Goal: Task Accomplishment & Management: Use online tool/utility

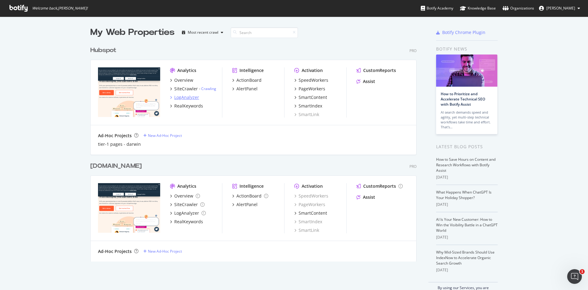
click at [185, 96] on div "LogAnalyzer" at bounding box center [186, 97] width 25 height 6
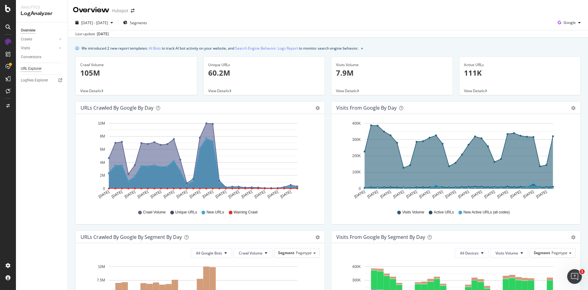
click at [28, 70] on div "URL Explorer" at bounding box center [31, 69] width 21 height 6
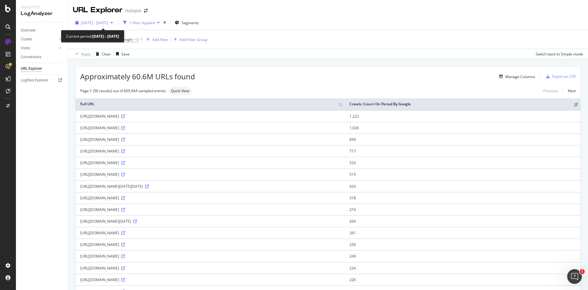
click at [116, 26] on div "[DATE] - [DATE]" at bounding box center [94, 22] width 43 height 9
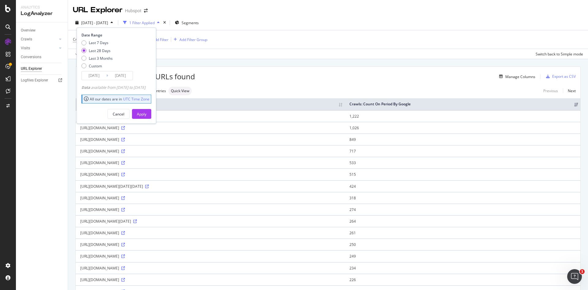
click at [206, 57] on div "Apply Clear Save Switch back to Simple mode" at bounding box center [328, 54] width 520 height 10
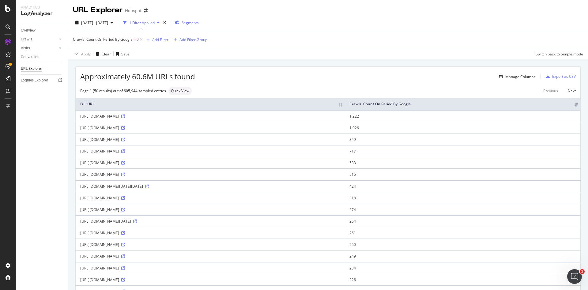
click at [199, 24] on span "Segments" at bounding box center [190, 22] width 17 height 5
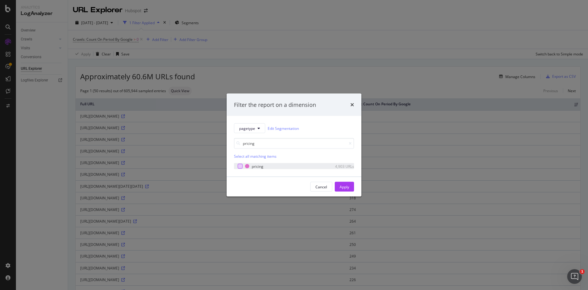
type input "pricing"
click at [241, 168] on div "modal" at bounding box center [240, 166] width 5 height 5
click at [346, 188] on div "Apply" at bounding box center [345, 186] width 10 height 5
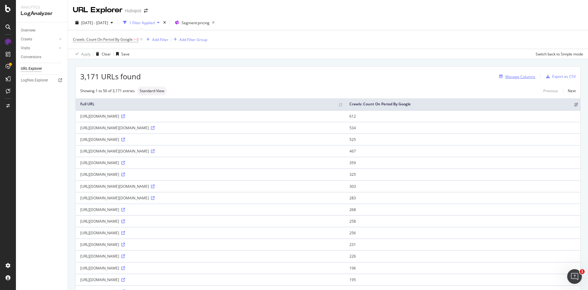
click at [514, 75] on div "Manage Columns" at bounding box center [521, 76] width 30 height 5
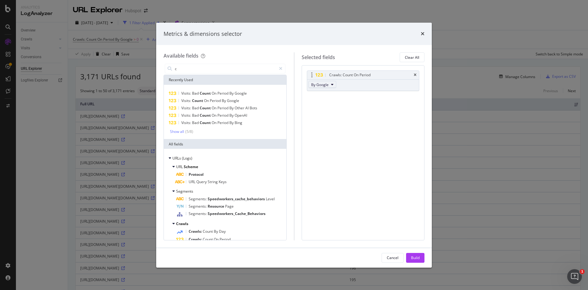
click at [321, 82] on button "By Google" at bounding box center [323, 84] width 28 height 7
click at [266, 69] on input "c" at bounding box center [225, 68] width 102 height 9
type input "r"
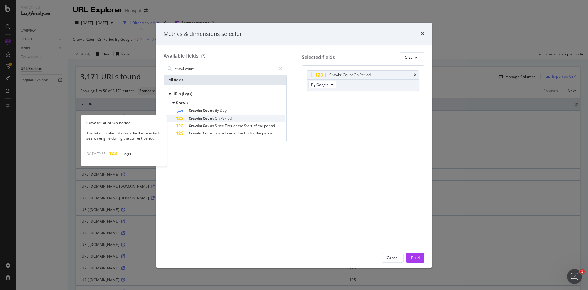
type input "crawl count"
click at [224, 118] on span "Period" at bounding box center [226, 118] width 11 height 5
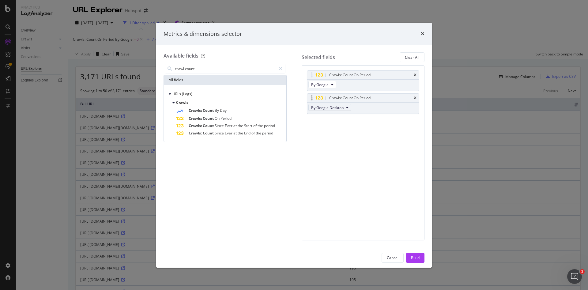
click at [337, 108] on span "By Google Desktop" at bounding box center [327, 107] width 32 height 5
click at [343, 134] on span "By [PERSON_NAME]" at bounding box center [338, 136] width 48 height 6
click at [232, 69] on input "crawl count" at bounding box center [225, 68] width 102 height 9
click at [221, 117] on span "Period" at bounding box center [226, 118] width 11 height 5
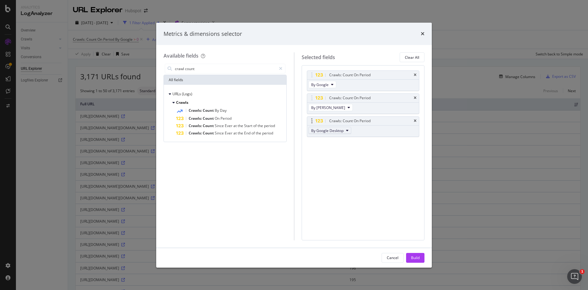
click at [339, 131] on span "By Google Desktop" at bounding box center [327, 130] width 32 height 5
click at [334, 169] on span "By OpenAI" at bounding box center [338, 170] width 48 height 6
click at [207, 119] on span "Count" at bounding box center [209, 118] width 12 height 5
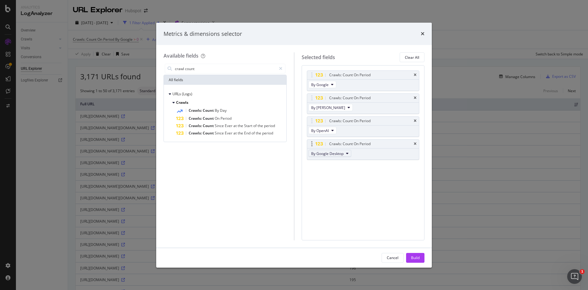
click at [334, 154] on span "By Google Desktop" at bounding box center [327, 153] width 32 height 5
click at [337, 171] on span "By Other AI Bots" at bounding box center [338, 174] width 48 height 6
click at [215, 109] on span "Count" at bounding box center [209, 110] width 12 height 5
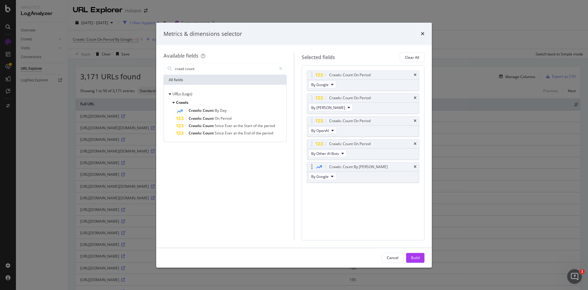
click at [419, 167] on div "Crawls: Count By [PERSON_NAME]" at bounding box center [363, 167] width 112 height 9
click at [414, 168] on div "Crawls: Count By [PERSON_NAME]" at bounding box center [363, 167] width 112 height 9
click at [416, 166] on icon "times" at bounding box center [415, 167] width 3 height 4
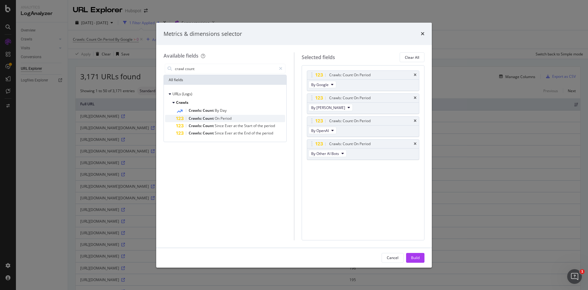
click at [257, 121] on div "Crawls: Count On Period" at bounding box center [230, 118] width 109 height 7
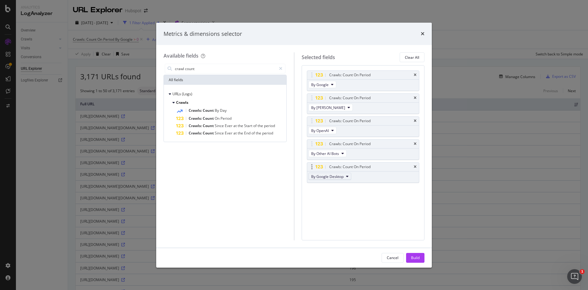
click at [317, 179] on span "By Google Desktop" at bounding box center [327, 176] width 32 height 5
click at [344, 189] on span "By [PERSON_NAME]" at bounding box center [338, 190] width 48 height 6
click at [262, 120] on div "Crawls: Count On Period" at bounding box center [230, 118] width 109 height 7
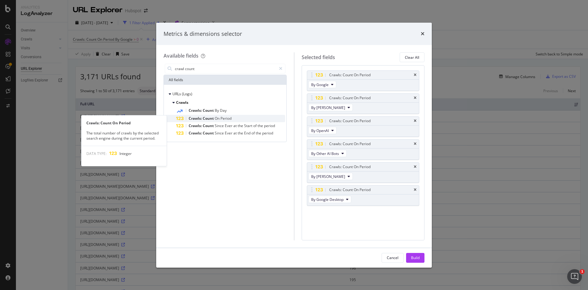
click at [249, 115] on div "Crawls: Count On Period" at bounding box center [230, 118] width 109 height 7
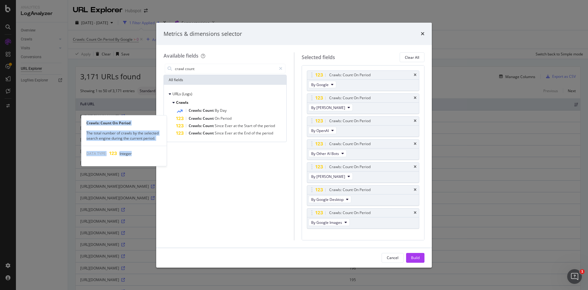
click at [249, 115] on div "Crawls: Count On Period" at bounding box center [230, 118] width 109 height 7
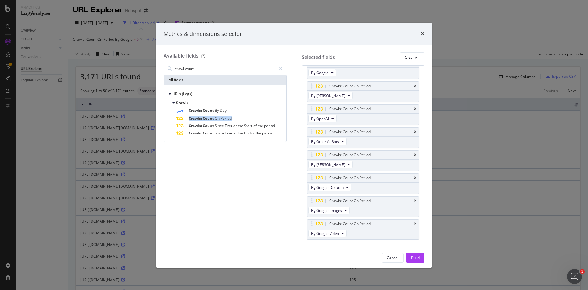
click at [249, 115] on div "Crawls: Count On Period" at bounding box center [230, 118] width 109 height 7
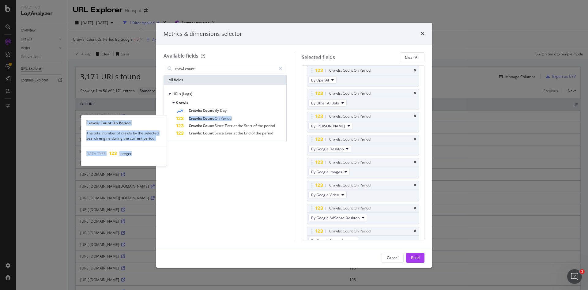
click at [249, 115] on div "Crawls: Count On Period" at bounding box center [230, 118] width 109 height 7
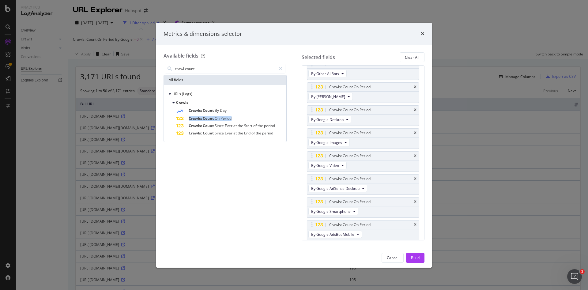
click at [249, 115] on div "Crawls: Count On Period" at bounding box center [230, 118] width 109 height 7
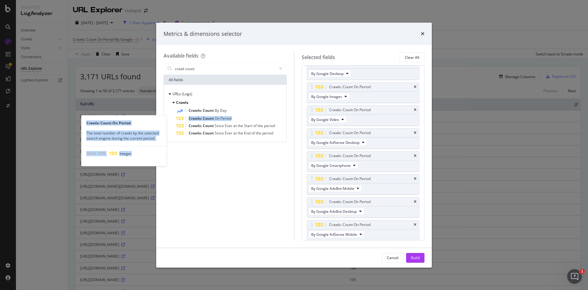
click at [249, 115] on div "Crawls: Count On Period" at bounding box center [230, 118] width 109 height 7
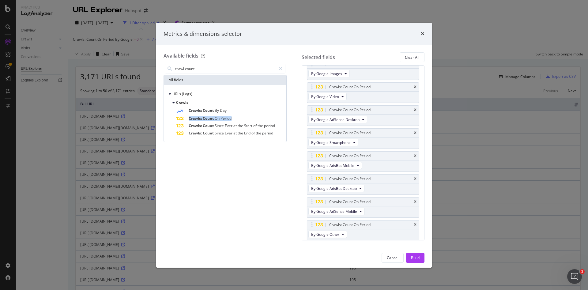
click at [249, 115] on div "Crawls: Count On Period" at bounding box center [230, 118] width 109 height 7
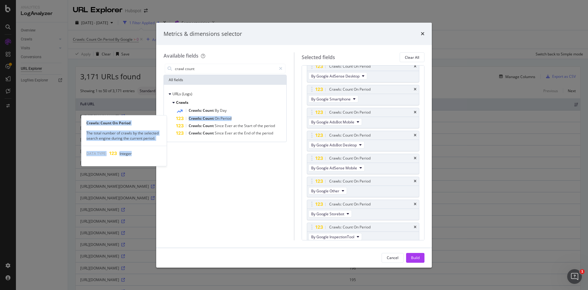
click at [249, 115] on div "Crawls: Count On Period" at bounding box center [230, 118] width 109 height 7
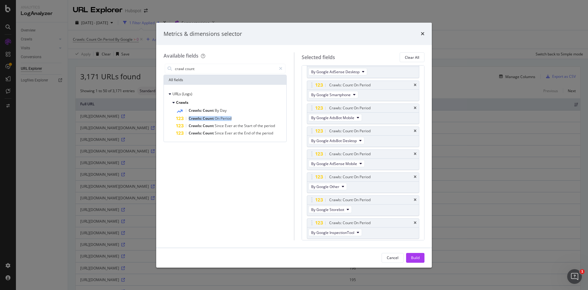
click at [249, 115] on div "Crawls: Count On Period" at bounding box center [230, 118] width 109 height 7
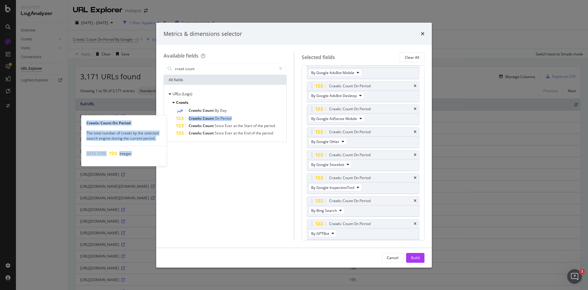
click at [249, 115] on div "Crawls: Count On Period" at bounding box center [230, 118] width 109 height 7
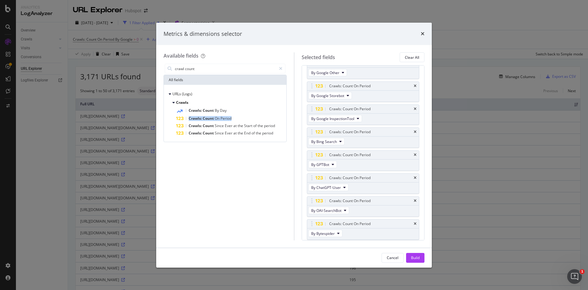
click at [249, 115] on div "Crawls: Count On Period" at bounding box center [230, 118] width 109 height 7
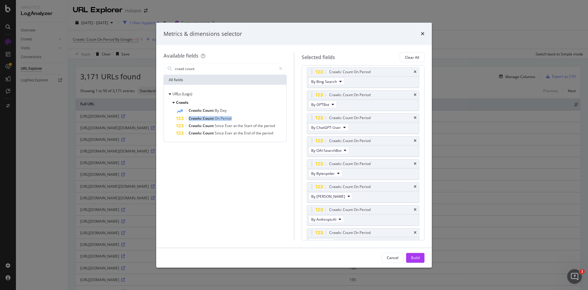
click at [249, 115] on div "Crawls: Count On Period" at bounding box center [230, 118] width 109 height 7
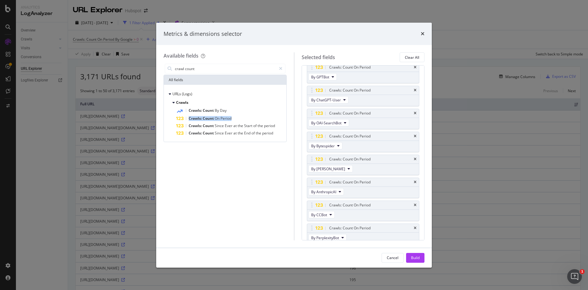
click at [249, 115] on div "Crawls: Count On Period" at bounding box center [230, 118] width 109 height 7
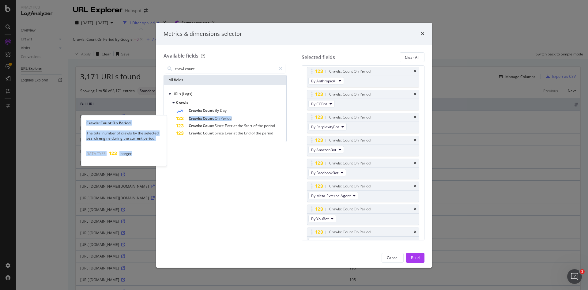
click at [249, 115] on div "Crawls: Count On Period" at bounding box center [230, 118] width 109 height 7
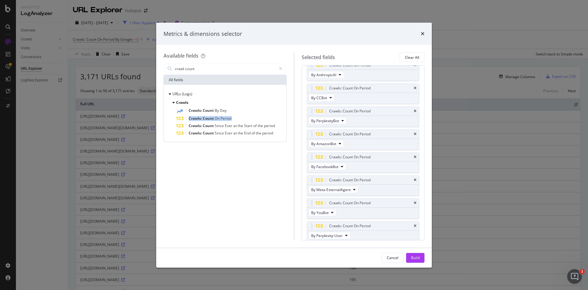
scroll to position [541, 0]
click at [249, 115] on div "Crawls: Count On Period" at bounding box center [230, 118] width 109 height 7
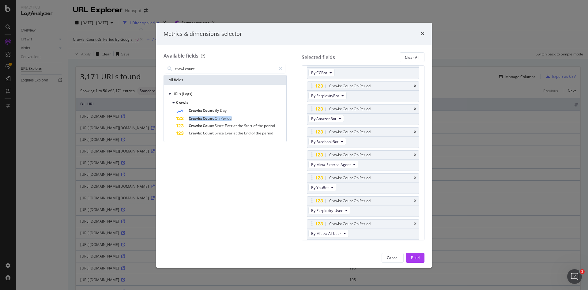
click at [249, 115] on div "Crawls: Count On Period" at bounding box center [230, 118] width 109 height 7
click at [415, 256] on div "Build" at bounding box center [415, 257] width 9 height 5
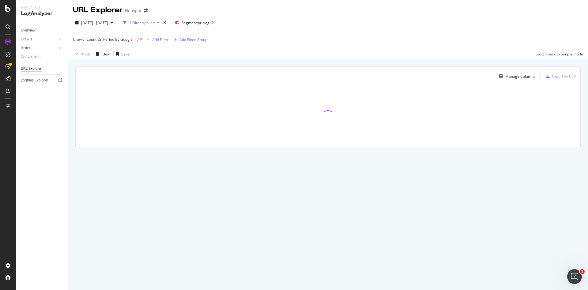
click at [141, 39] on icon at bounding box center [141, 39] width 5 height 6
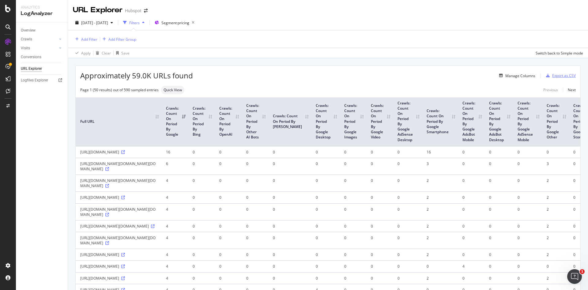
click at [558, 76] on div "Export as CSV" at bounding box center [565, 75] width 24 height 5
